Goal: Navigation & Orientation: Find specific page/section

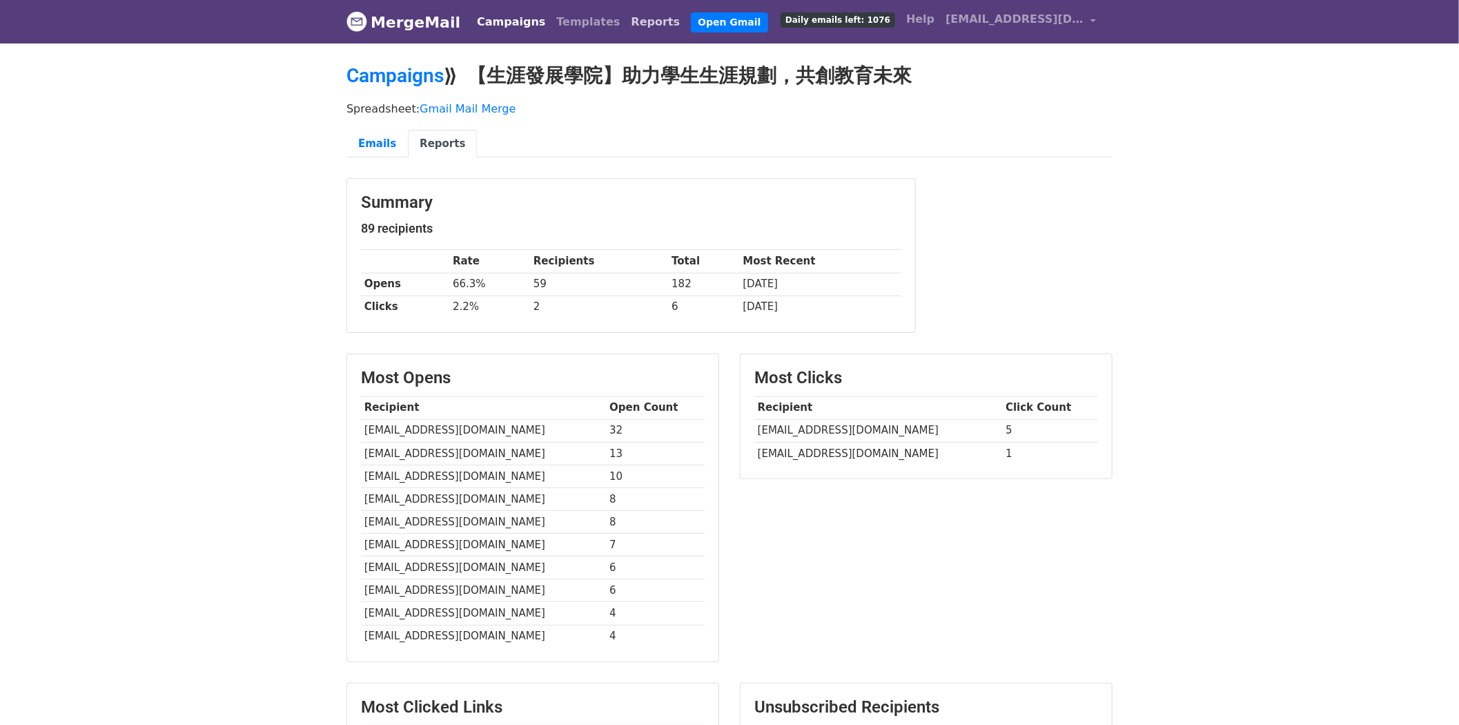
click at [626, 16] on link "Reports" at bounding box center [656, 22] width 60 height 28
click at [583, 19] on link "Templates" at bounding box center [588, 22] width 75 height 28
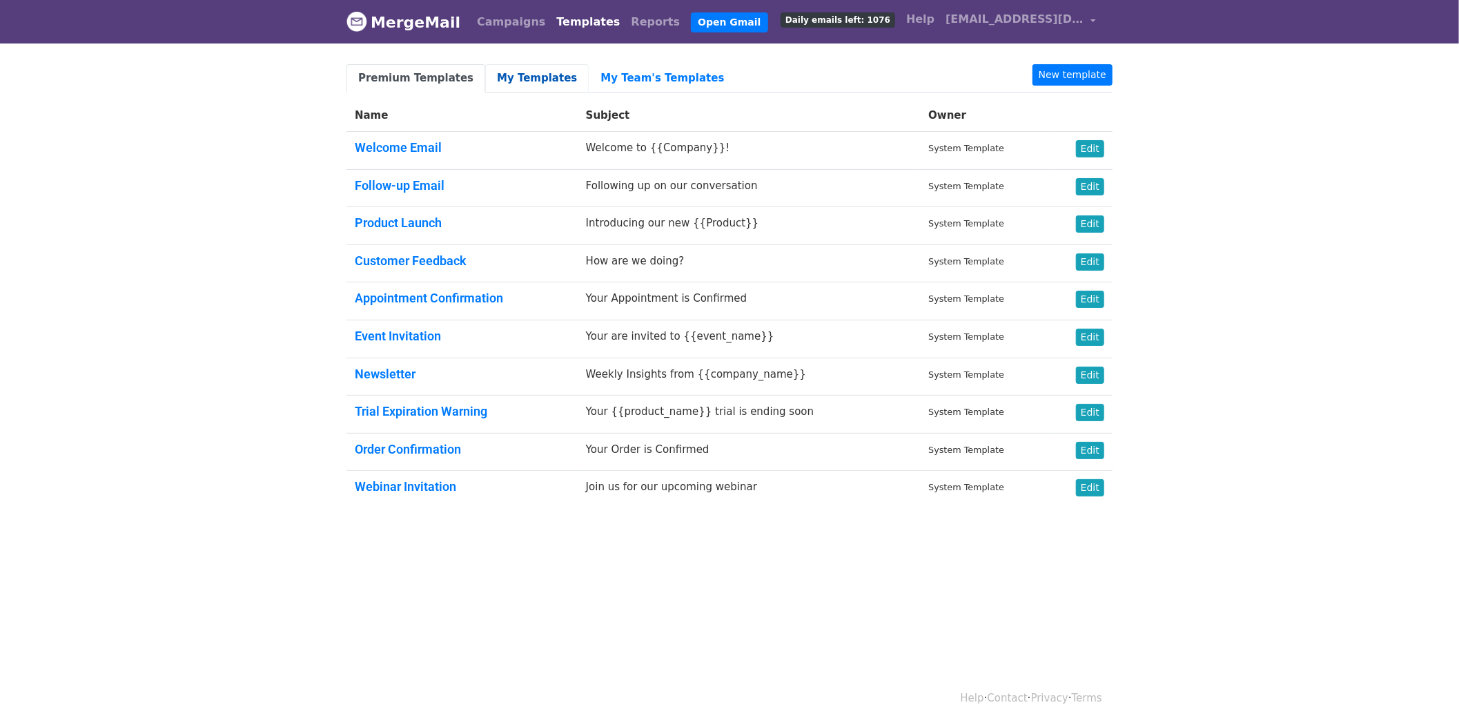
click at [522, 84] on link "My Templates" at bounding box center [537, 78] width 104 height 28
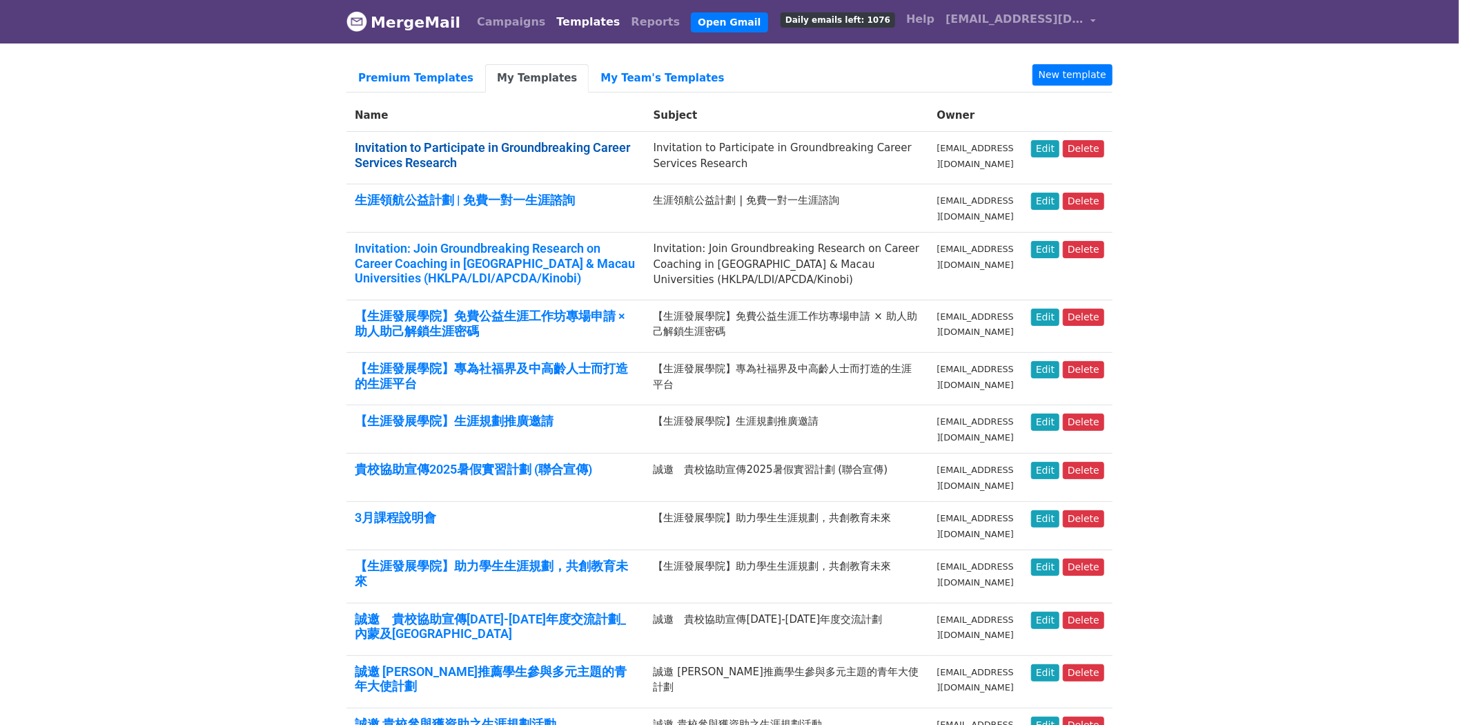
click at [523, 150] on link "Invitation to Participate in Groundbreaking Career Services Research" at bounding box center [492, 155] width 275 height 30
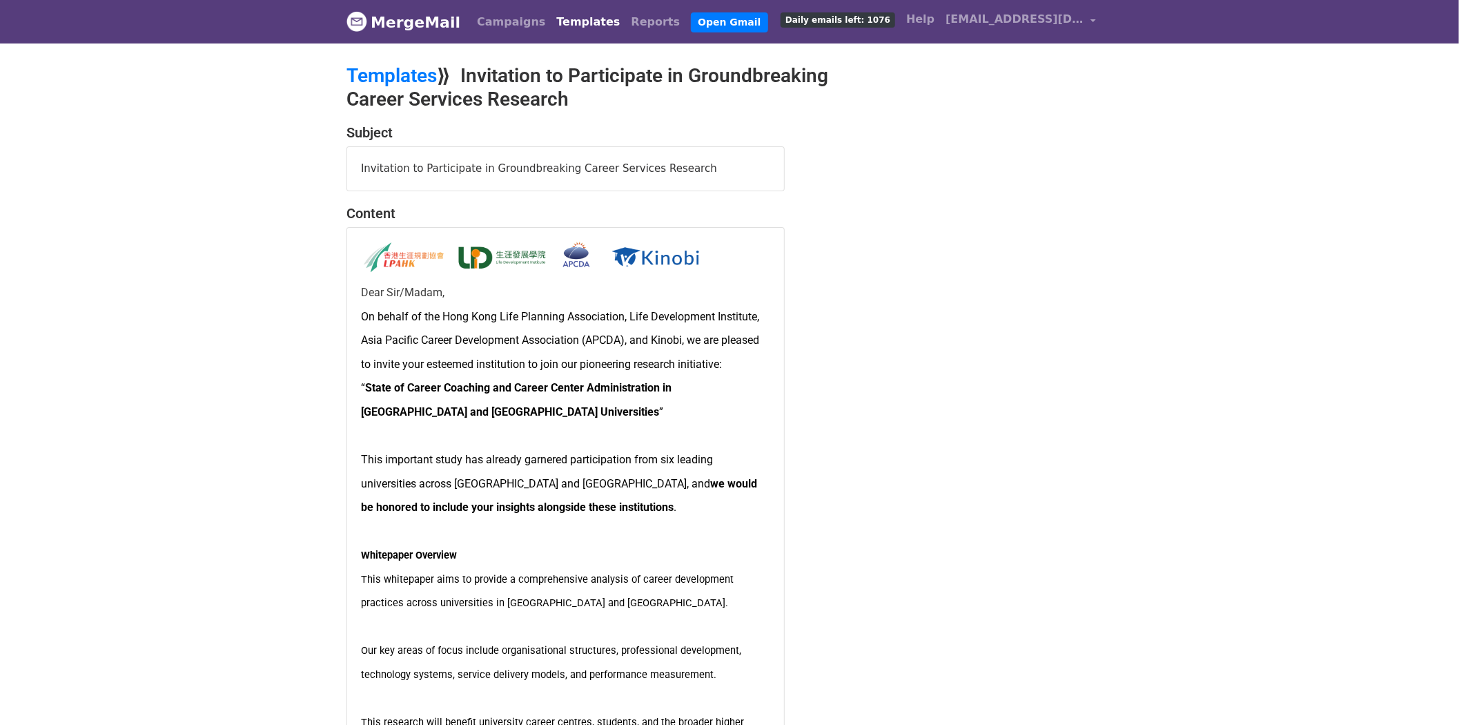
drag, startPoint x: 375, startPoint y: 161, endPoint x: 716, endPoint y: 167, distance: 341.0
click at [716, 167] on div "Invitation to Participate in Groundbreaking Career Services Research" at bounding box center [565, 168] width 437 height 43
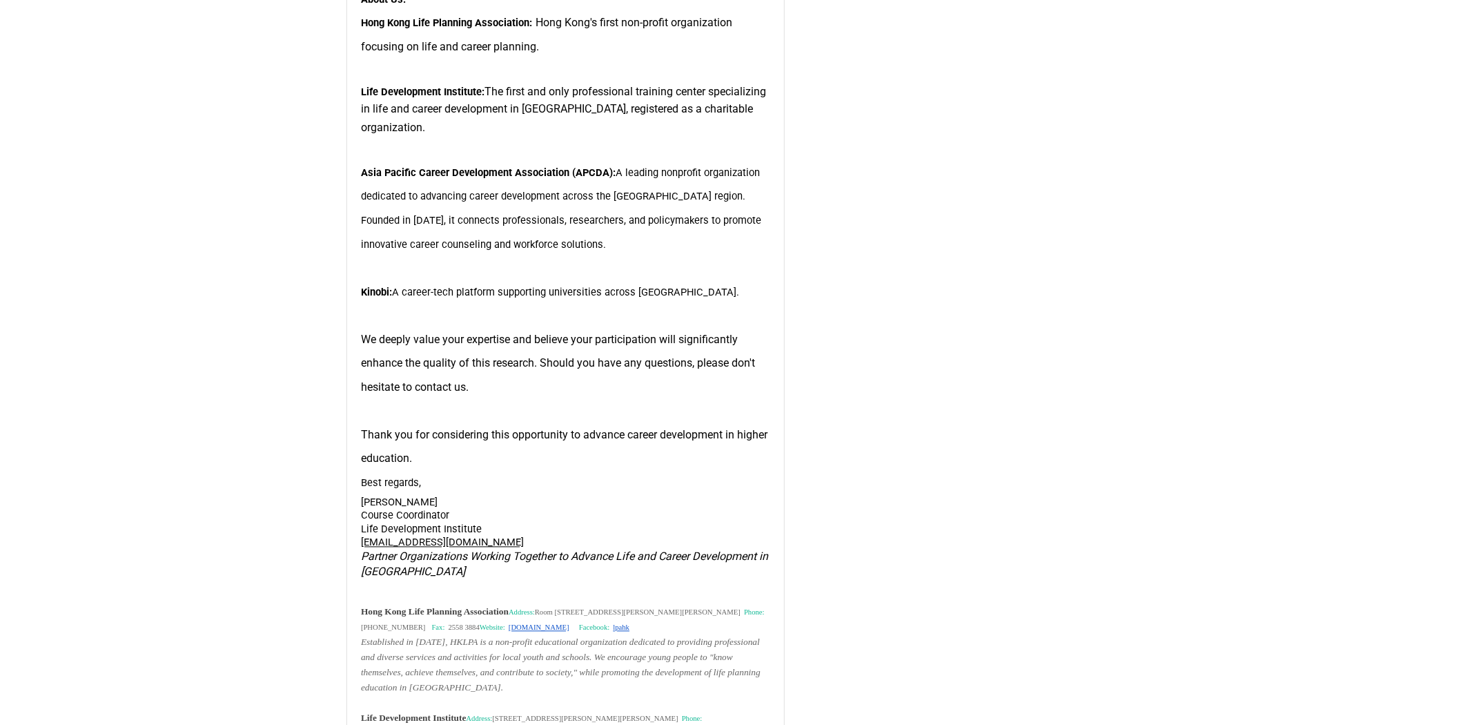
scroll to position [1847, 0]
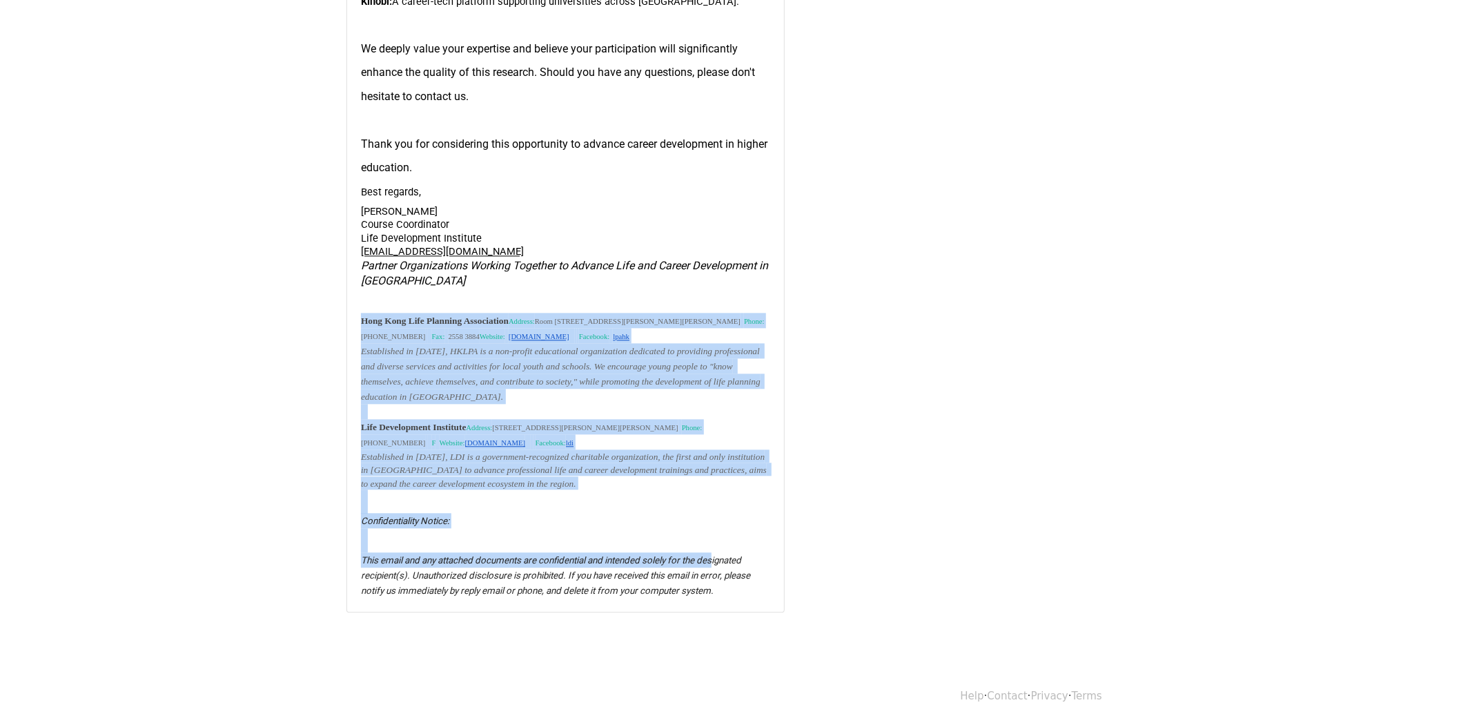
drag, startPoint x: 356, startPoint y: 315, endPoint x: 714, endPoint y: 551, distance: 428.7
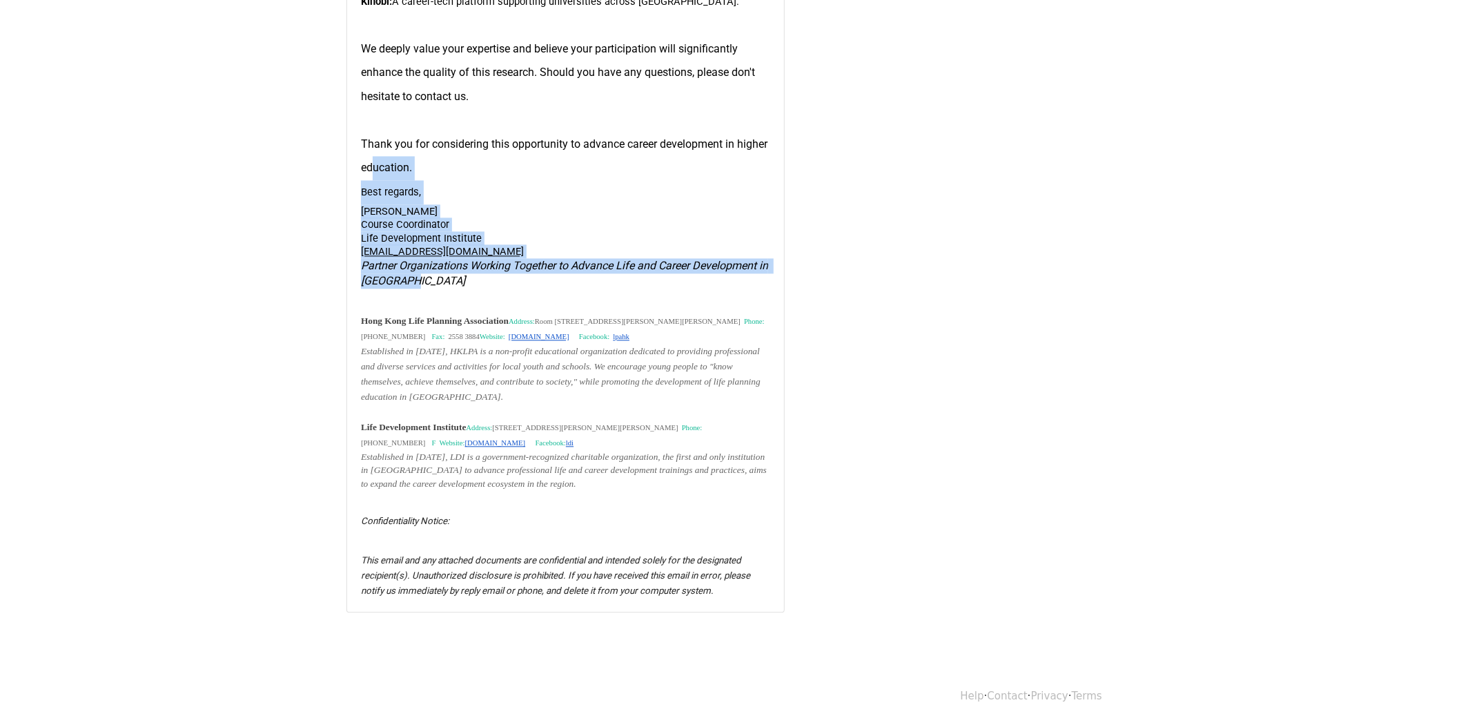
drag, startPoint x: 451, startPoint y: 284, endPoint x: 373, endPoint y: 168, distance: 139.4
